Goal: Information Seeking & Learning: Learn about a topic

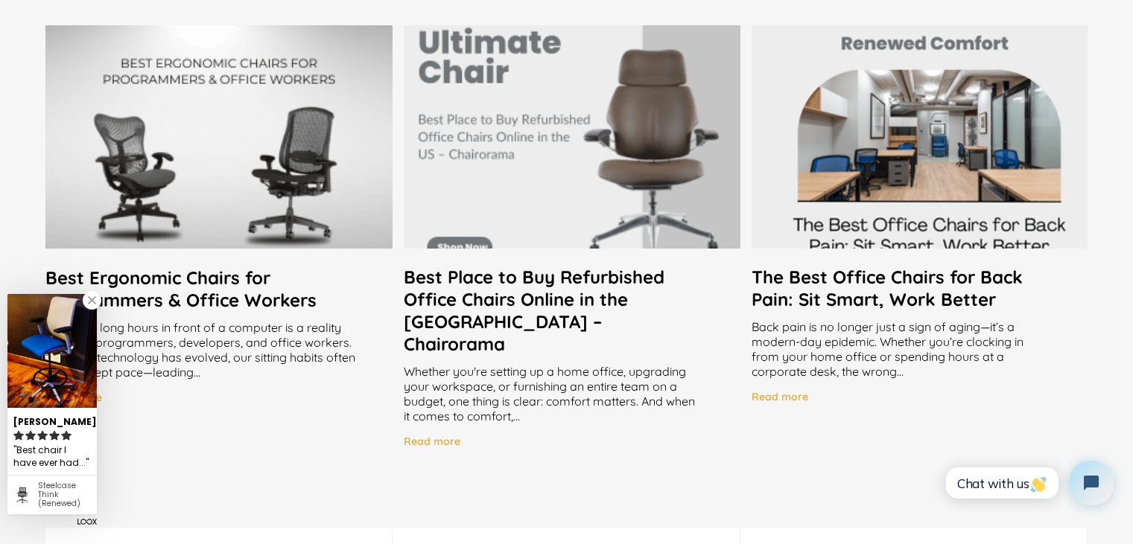
scroll to position [2905, 0]
click at [651, 310] on h2 "Best Place to Buy Refurbished Office Chairs Online in the [GEOGRAPHIC_DATA] – C…" at bounding box center [572, 309] width 336 height 89
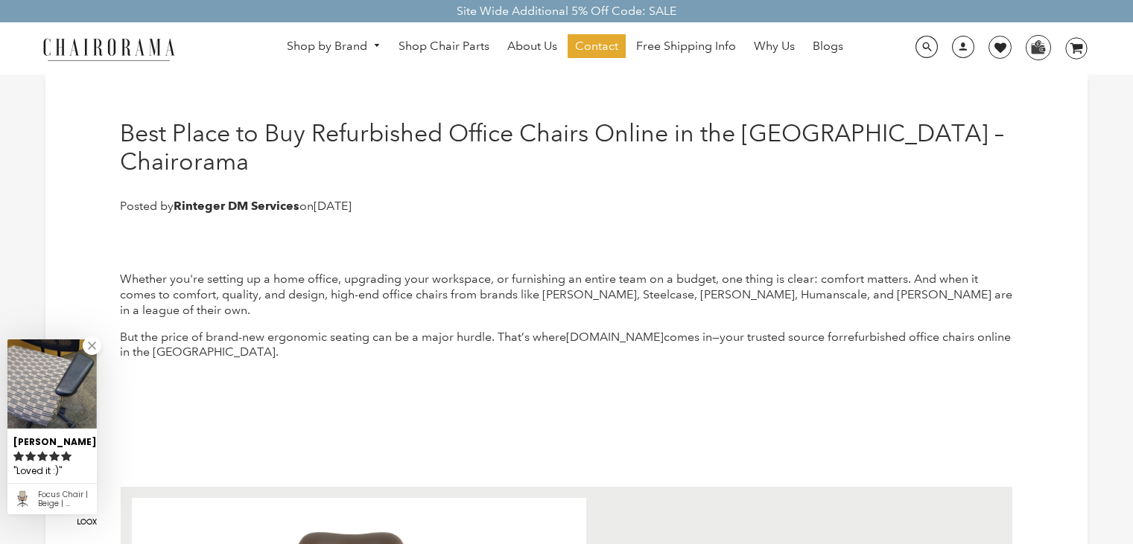
click at [71, 400] on img at bounding box center [51, 384] width 89 height 89
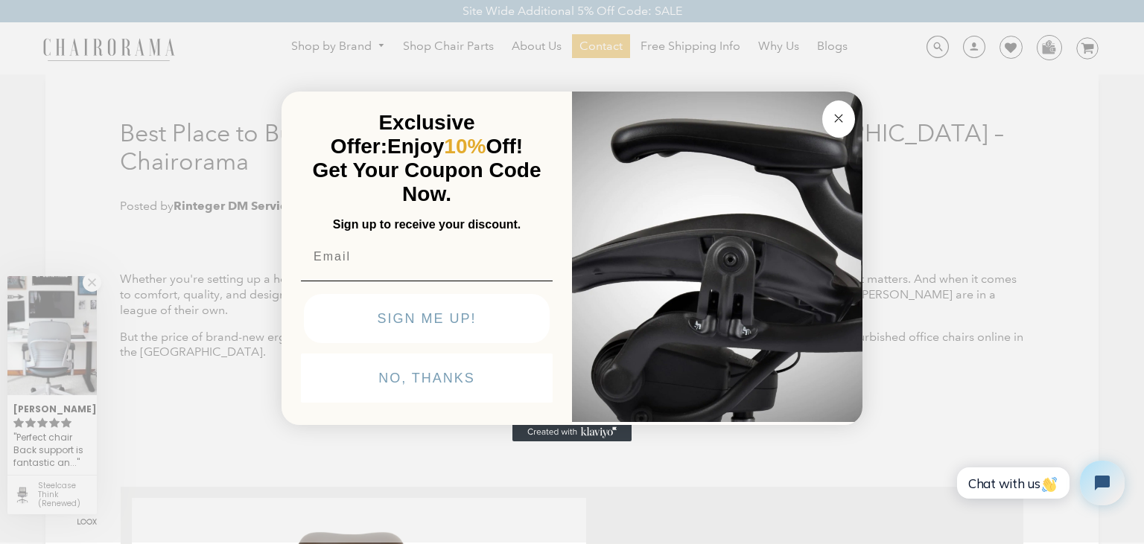
click at [848, 130] on button "Close dialog" at bounding box center [838, 119] width 33 height 37
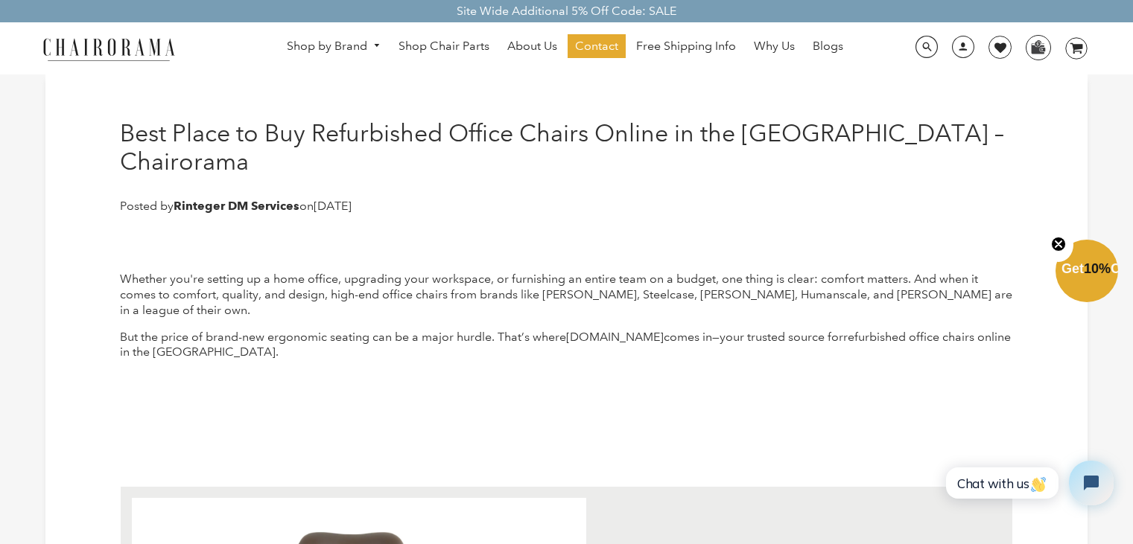
click at [1068, 235] on button "Close teaser" at bounding box center [1058, 245] width 30 height 34
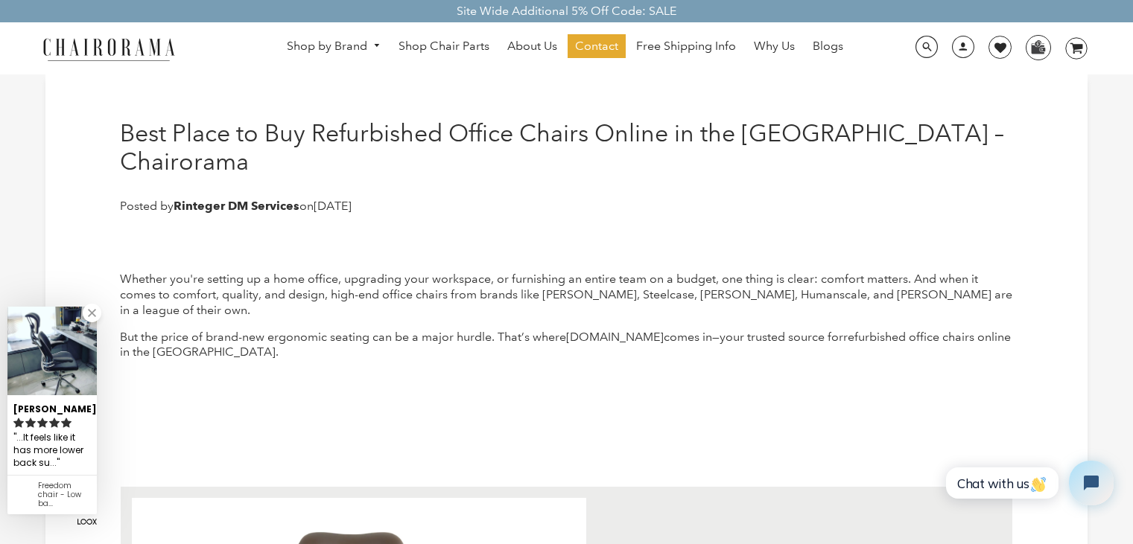
click at [39, 389] on img at bounding box center [51, 351] width 89 height 89
